Goal: Task Accomplishment & Management: Manage account settings

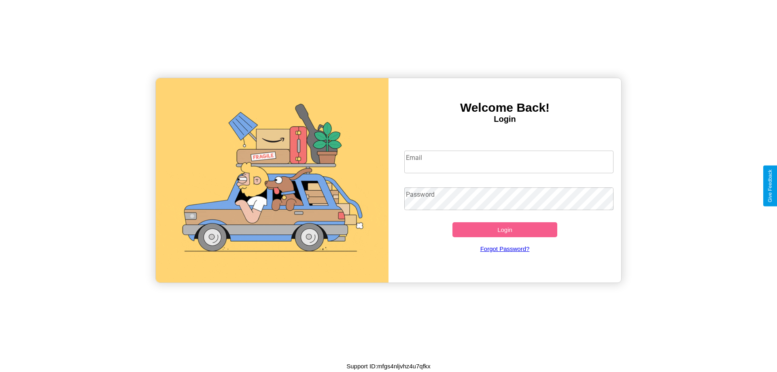
click at [509, 162] on input "Email" at bounding box center [509, 162] width 210 height 23
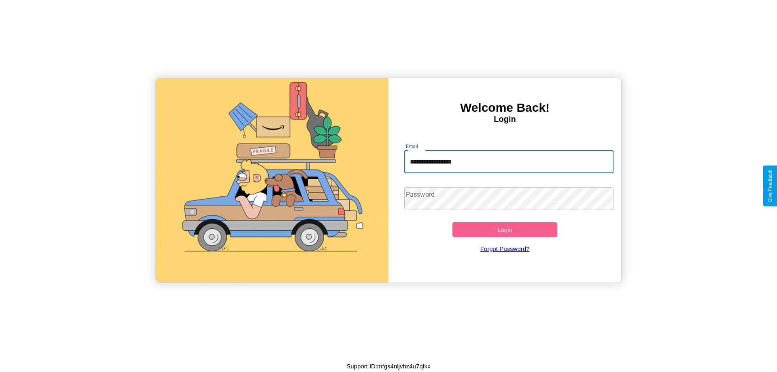
type input "**********"
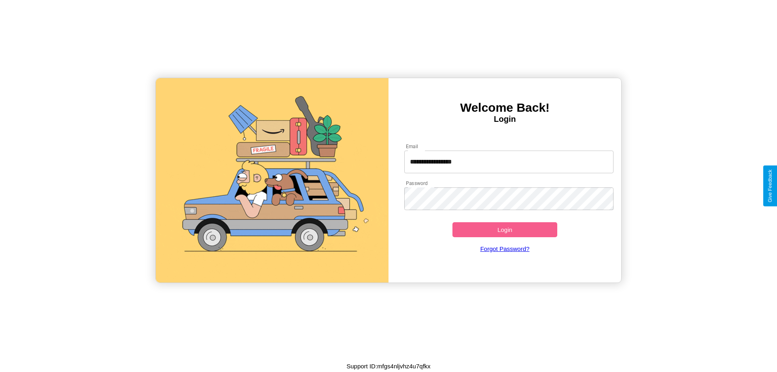
click at [505, 230] on button "Login" at bounding box center [505, 229] width 105 height 15
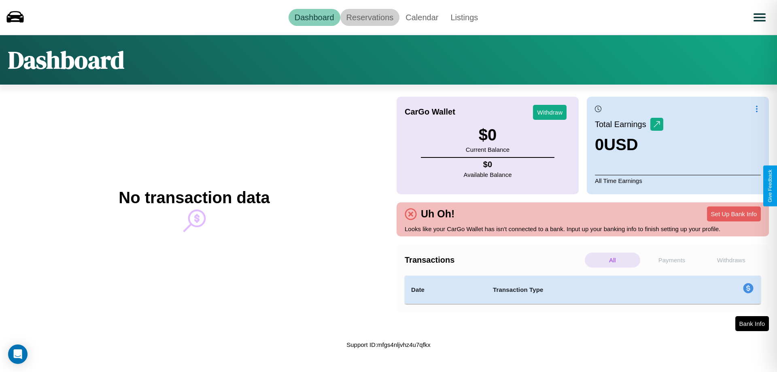
click at [370, 17] on link "Reservations" at bounding box center [370, 17] width 60 height 17
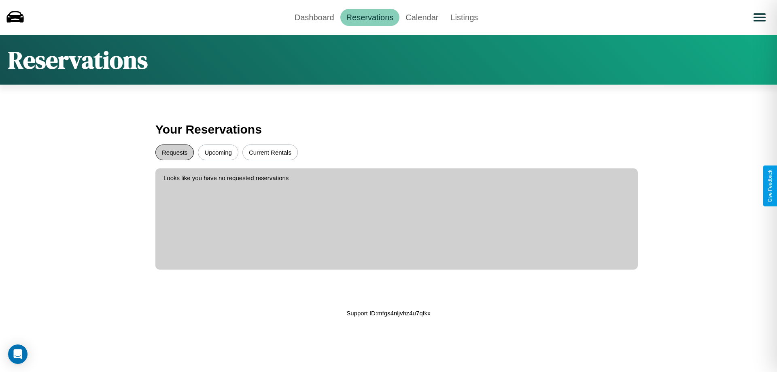
click at [174, 152] on button "Requests" at bounding box center [174, 153] width 38 height 16
click at [270, 152] on button "Current Rentals" at bounding box center [270, 153] width 55 height 16
click at [314, 17] on link "Dashboard" at bounding box center [315, 17] width 52 height 17
